Goal: Transaction & Acquisition: Purchase product/service

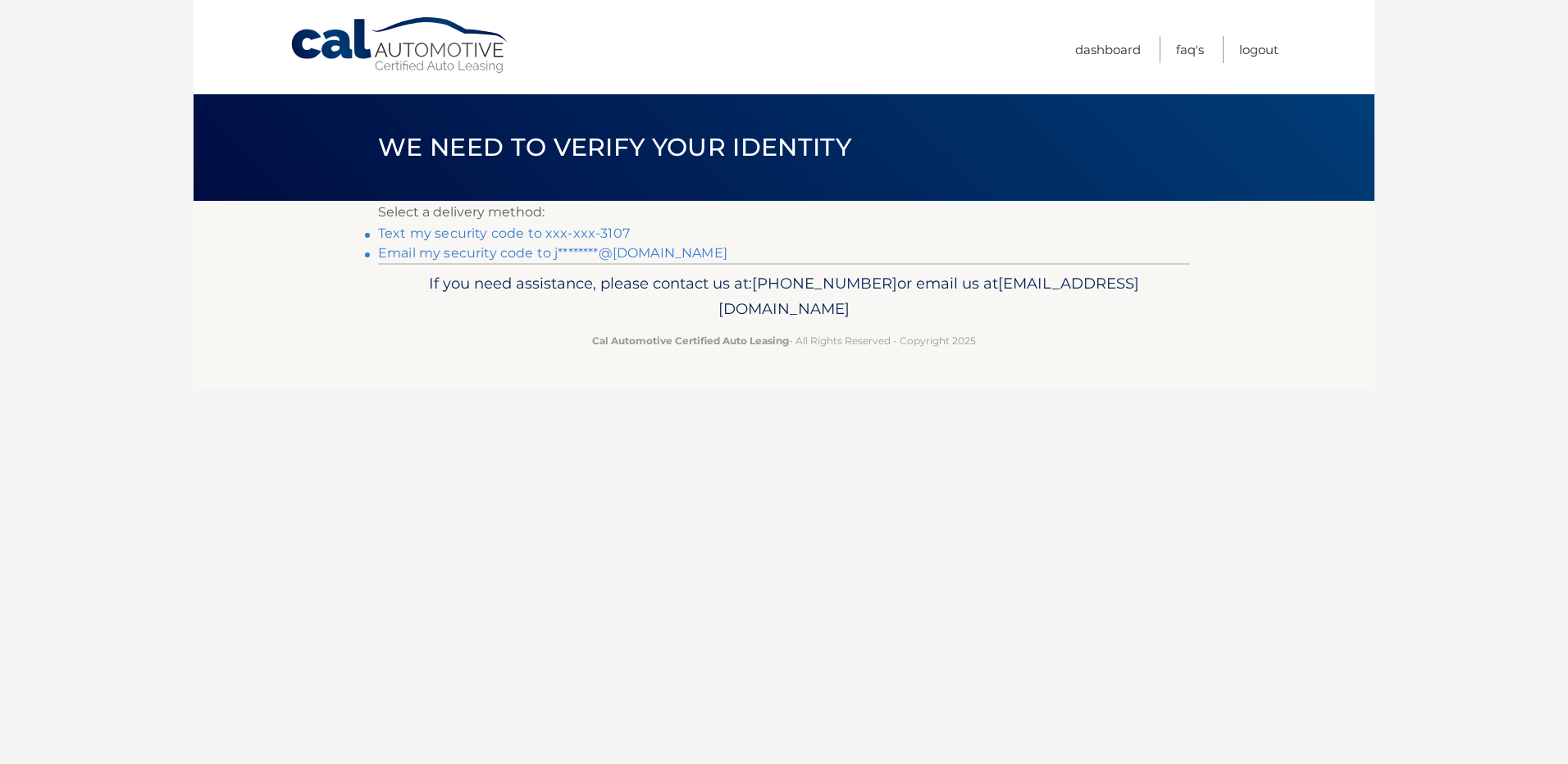
click at [546, 230] on link "Text my security code to xxx-xxx-3107" at bounding box center [503, 233] width 251 height 15
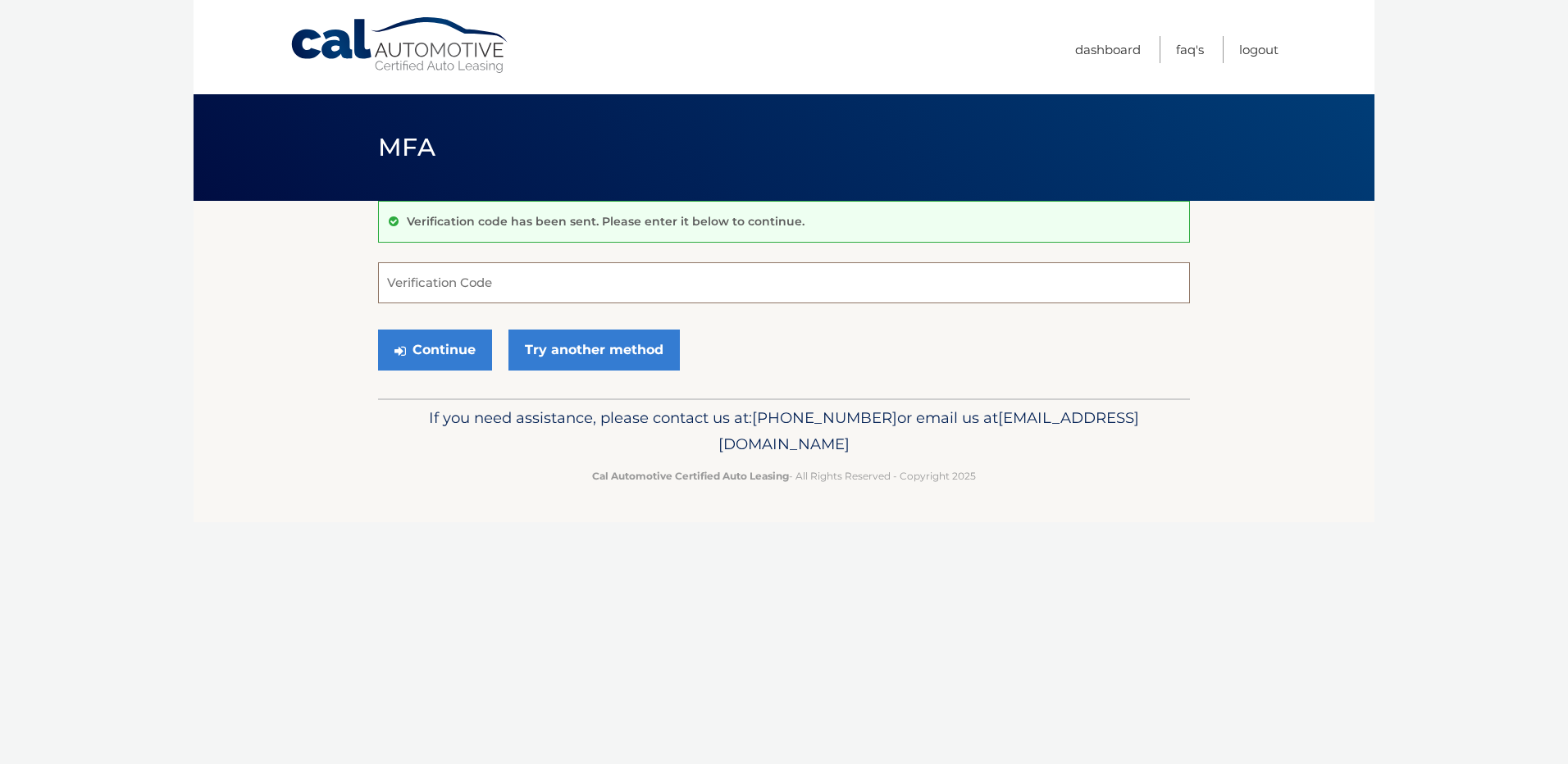
click at [503, 284] on input "Verification Code" at bounding box center [783, 283] width 812 height 41
type input "202938"
click at [466, 354] on button "Continue" at bounding box center [435, 350] width 114 height 41
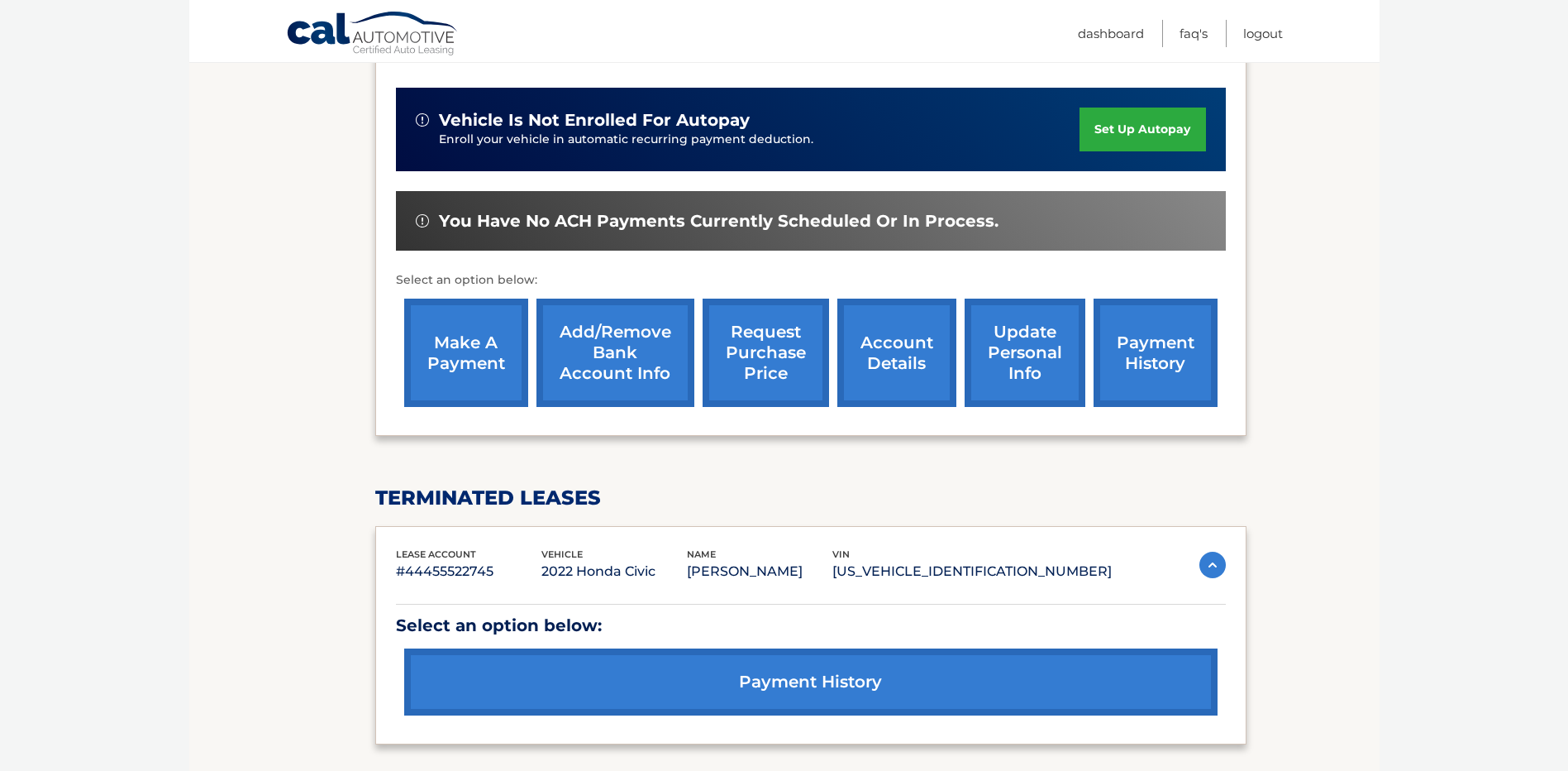
scroll to position [193, 0]
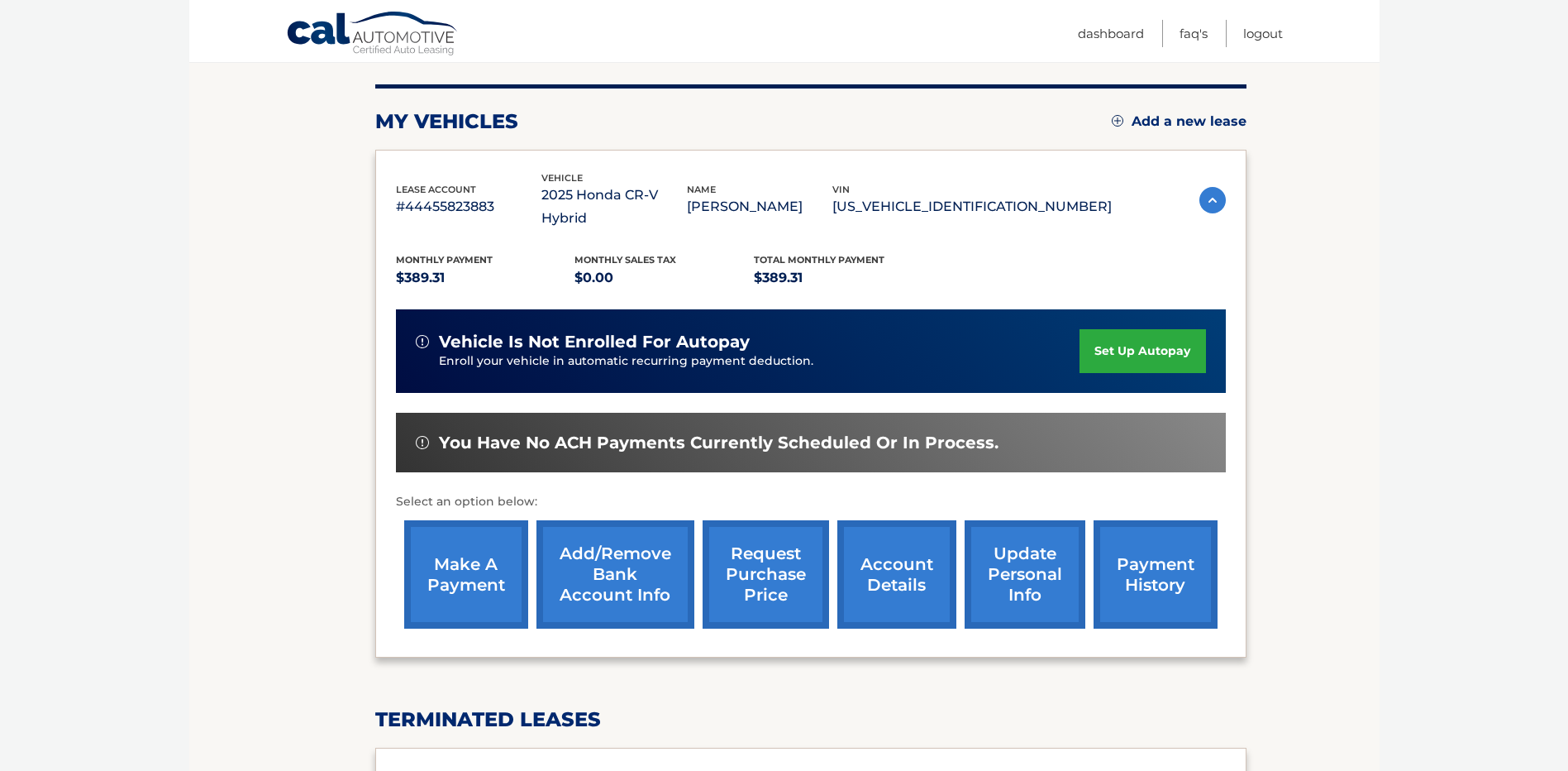
click at [456, 550] on link "make a payment" at bounding box center [466, 574] width 124 height 109
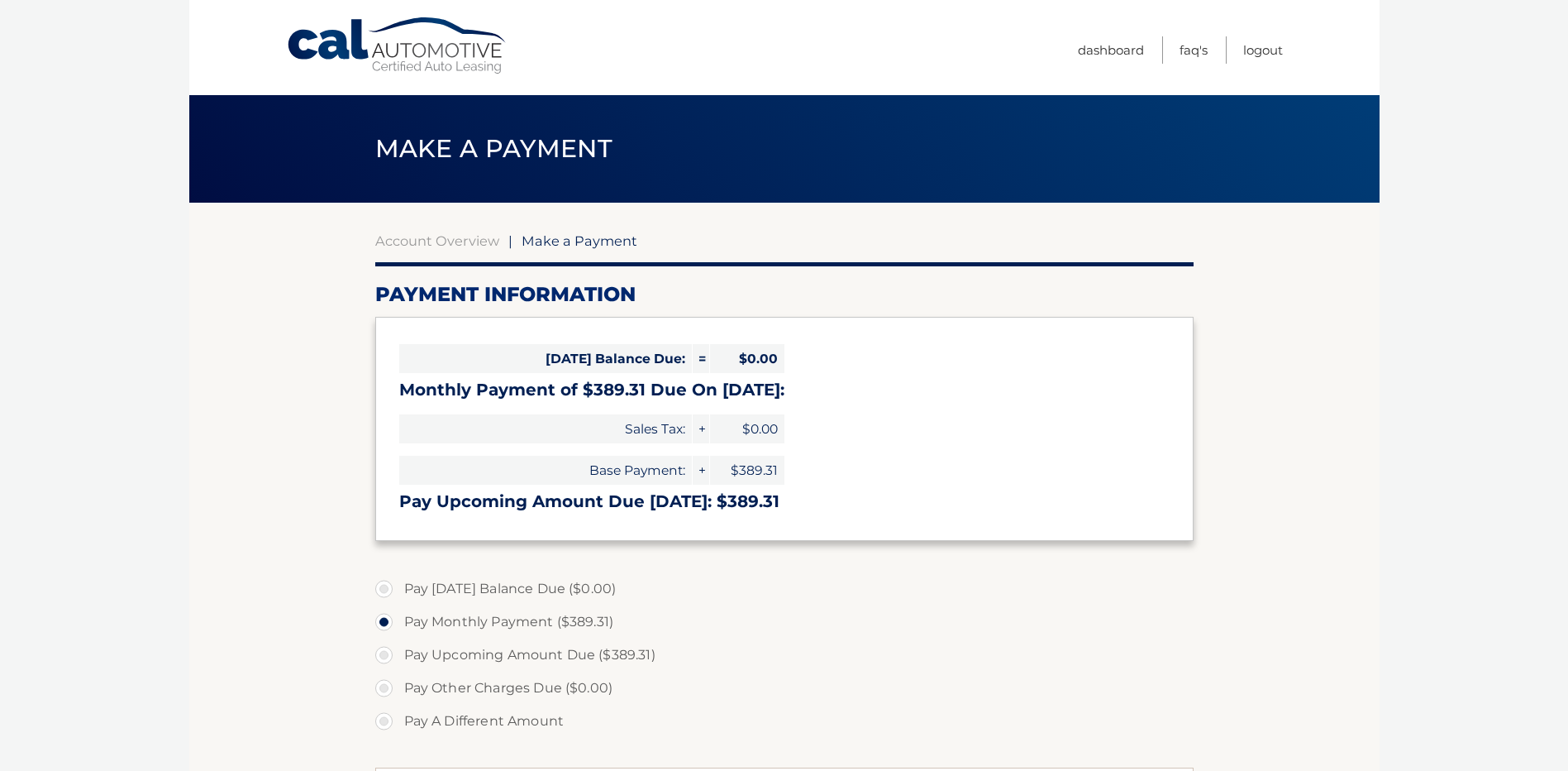
select select "YTE5MDFjNTMtMGI4MC00MWQxLTg3MmMtYjE2MTI5ZWNlOWQ5"
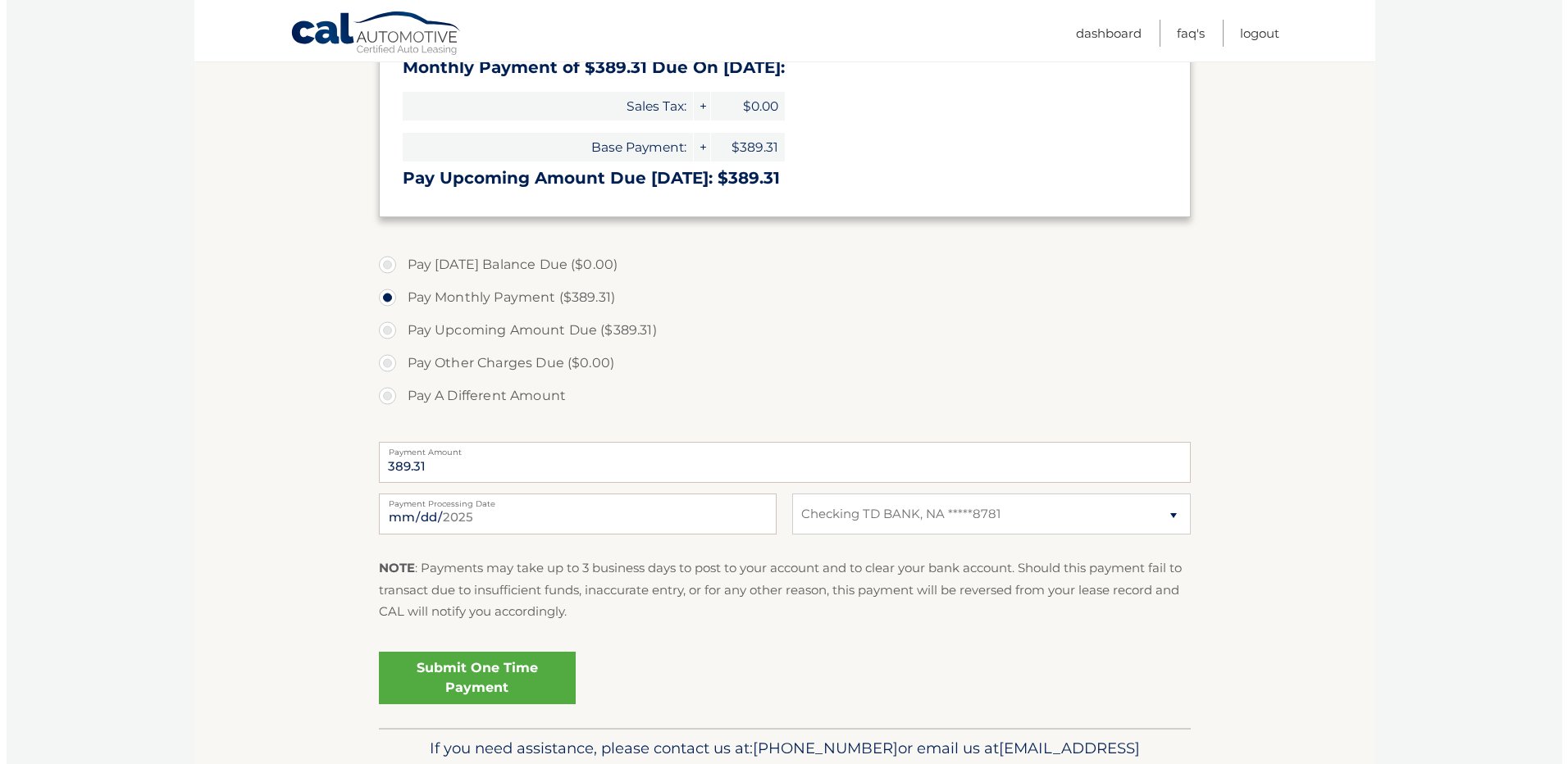
scroll to position [328, 0]
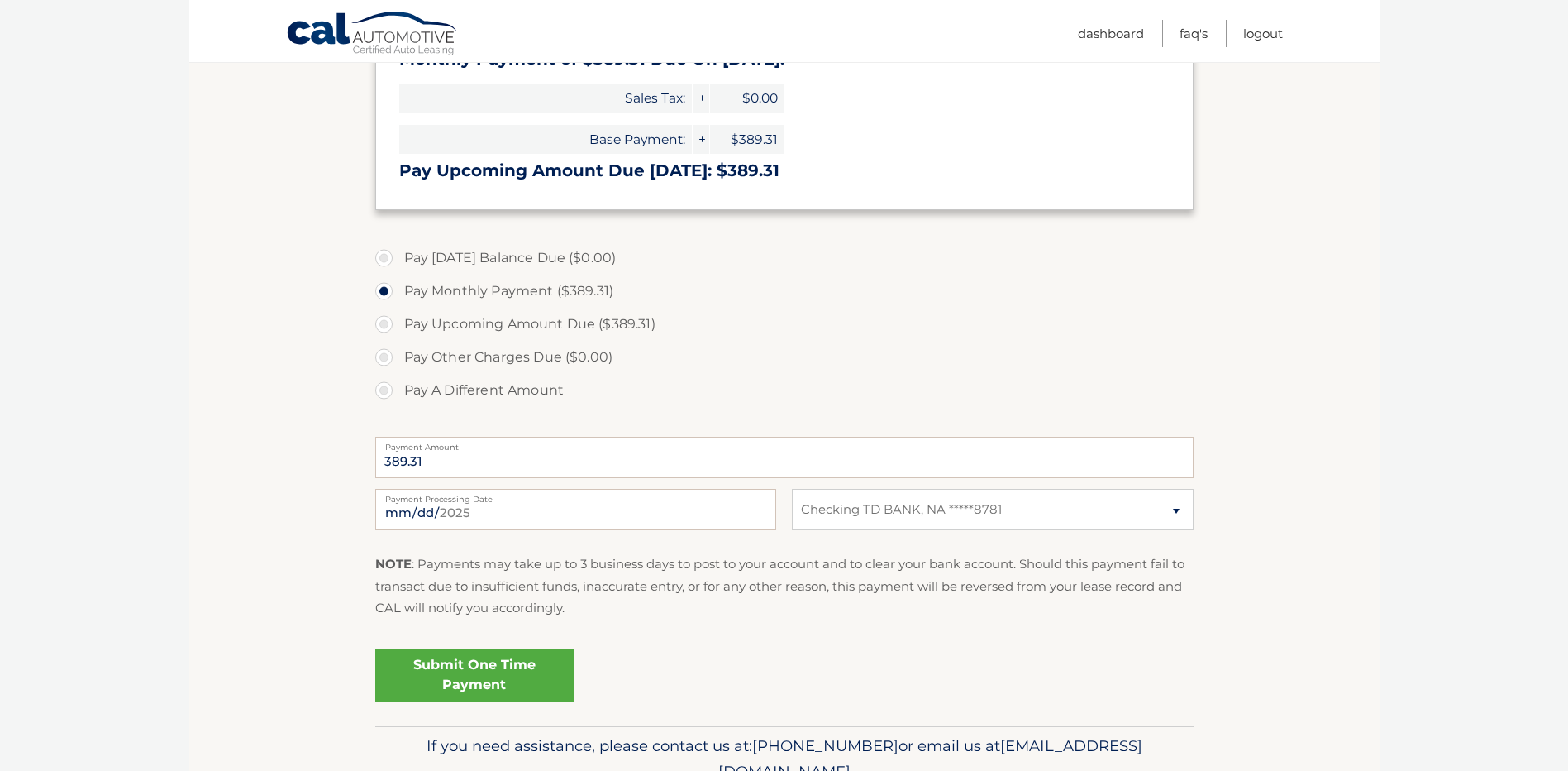
click at [448, 668] on link "Submit One Time Payment" at bounding box center [475, 675] width 199 height 53
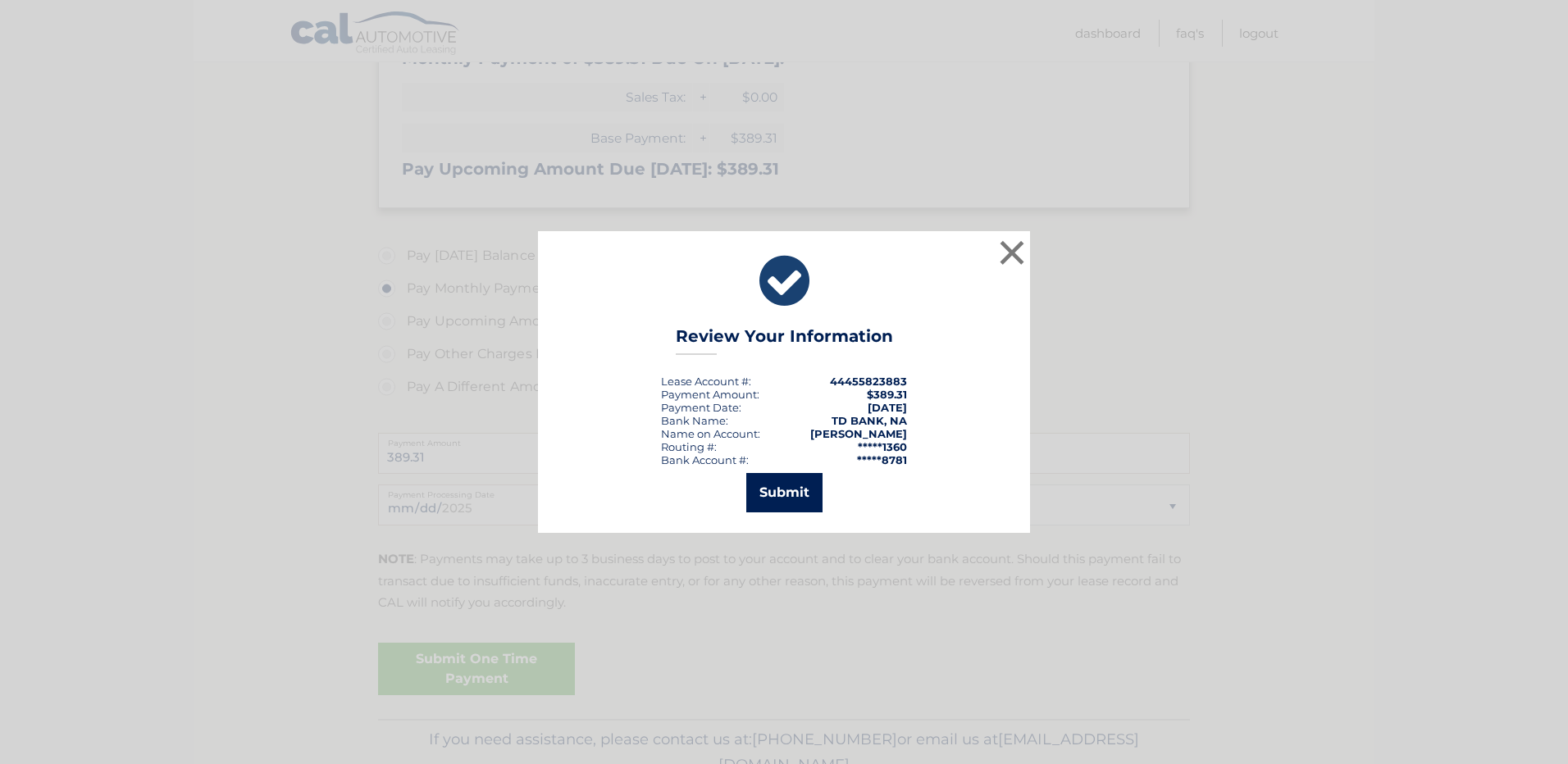
click at [799, 493] on button "Submit" at bounding box center [784, 493] width 77 height 40
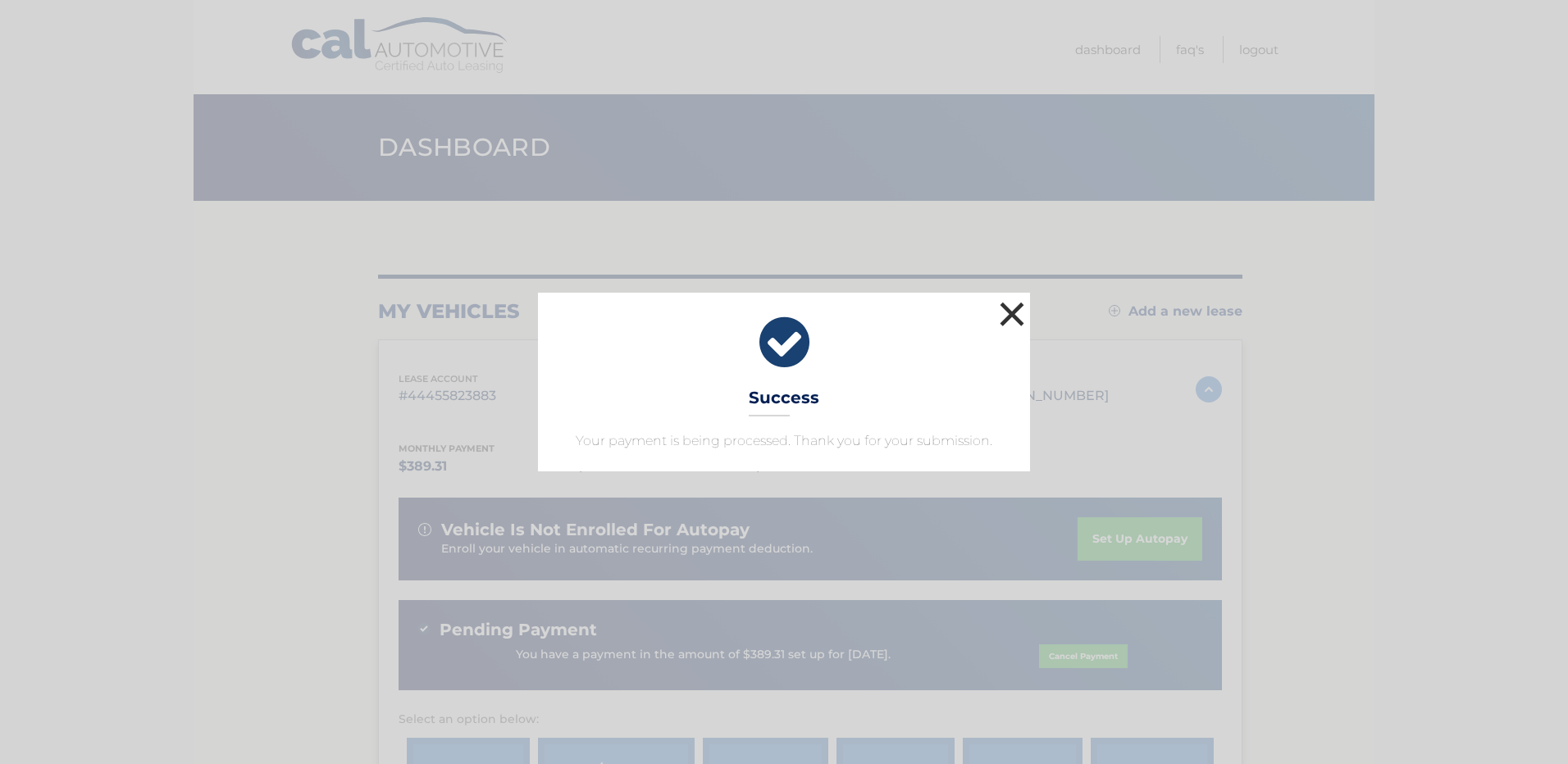
click at [1014, 319] on button "×" at bounding box center [1012, 314] width 33 height 33
